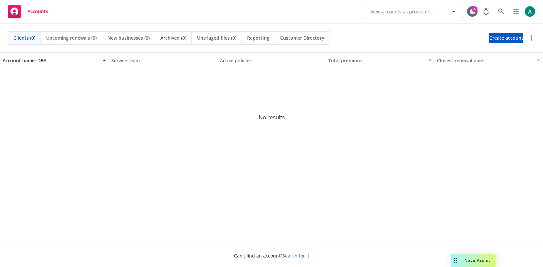
click at [461, 256] on div "Nova Assist" at bounding box center [473, 259] width 44 height 13
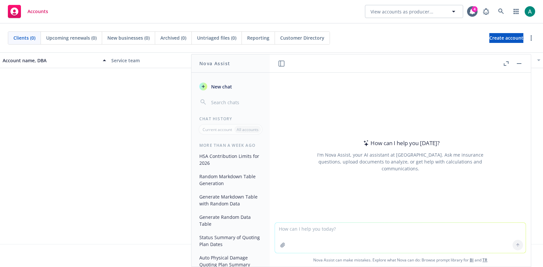
click at [224, 162] on button "HSA Contribution Limits for 2026" at bounding box center [231, 159] width 68 height 18
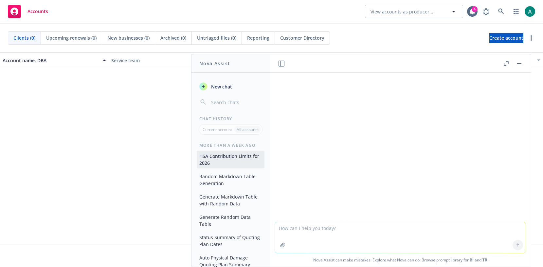
scroll to position [85, 0]
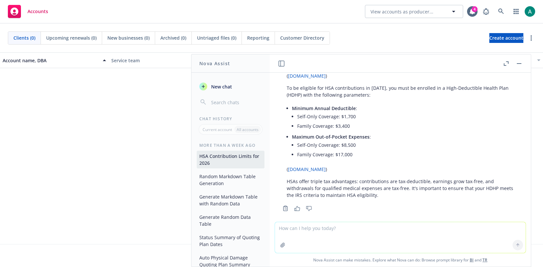
click at [222, 105] on input "button" at bounding box center [236, 101] width 52 height 9
click at [211, 88] on span "New chat" at bounding box center [221, 86] width 22 height 7
